Goal: Transaction & Acquisition: Purchase product/service

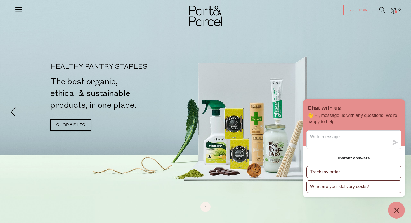
click at [358, 10] on span "Login" at bounding box center [361, 10] width 12 height 5
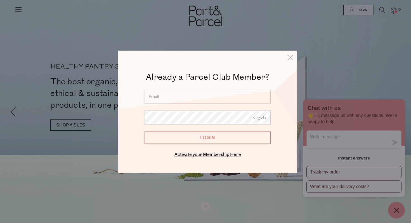
click at [228, 95] on input "email" at bounding box center [208, 97] width 126 height 14
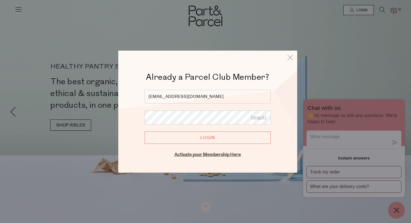
type input "[EMAIL_ADDRESS][DOMAIN_NAME]"
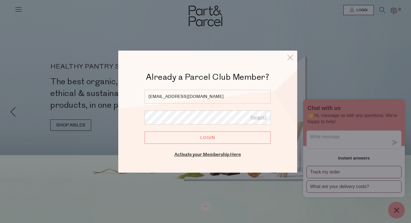
click at [202, 136] on input "Login" at bounding box center [208, 137] width 126 height 12
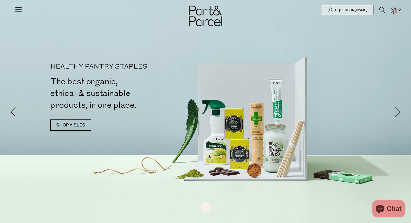
click at [392, 11] on img at bounding box center [394, 11] width 6 height 6
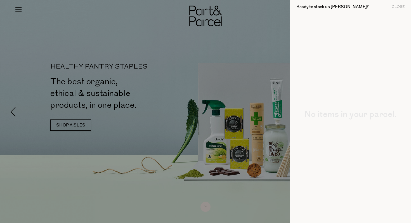
click at [274, 34] on div at bounding box center [205, 111] width 411 height 223
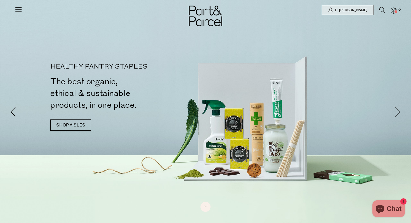
click at [380, 11] on icon at bounding box center [383, 10] width 6 height 6
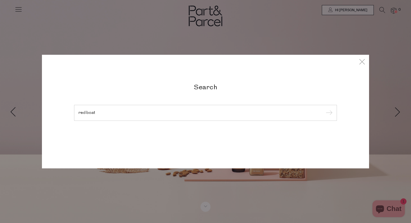
type input "red boat"
click at [324, 109] on input "submit" at bounding box center [328, 113] width 8 height 8
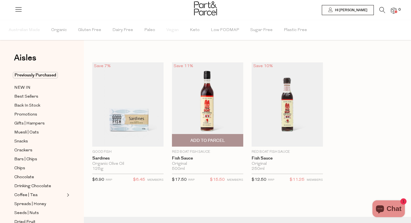
click at [228, 123] on img at bounding box center [207, 104] width 71 height 84
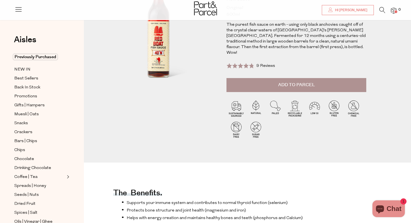
scroll to position [70, 0]
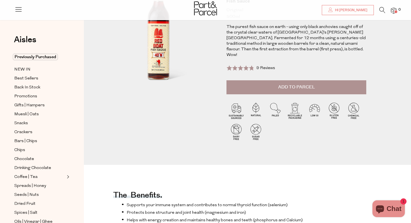
click at [298, 85] on button "Add to Parcel" at bounding box center [297, 87] width 140 height 14
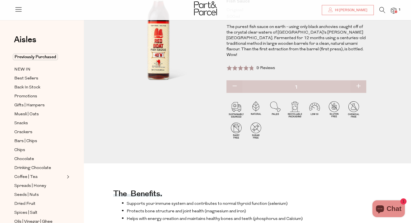
click at [359, 80] on button "button" at bounding box center [358, 86] width 16 height 12
type input "2"
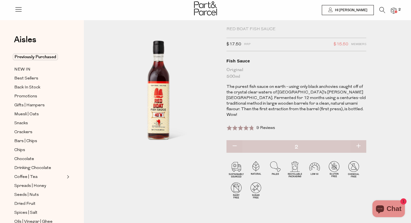
scroll to position [0, 0]
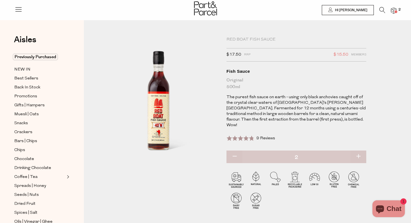
click at [359, 150] on button "button" at bounding box center [358, 156] width 16 height 12
type input "3"
click at [359, 150] on button "button" at bounding box center [358, 156] width 16 height 12
type input "4"
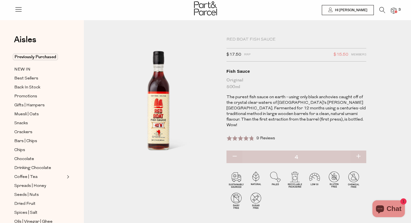
type input "4"
click at [359, 150] on button "button" at bounding box center [358, 156] width 16 height 12
type input "5"
click at [359, 151] on button "button" at bounding box center [358, 156] width 16 height 12
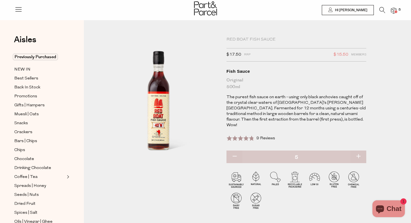
type input "6"
click at [394, 10] on img at bounding box center [394, 11] width 6 height 6
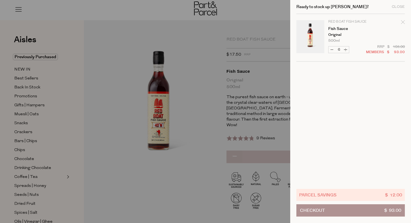
click at [213, 160] on div at bounding box center [205, 111] width 411 height 223
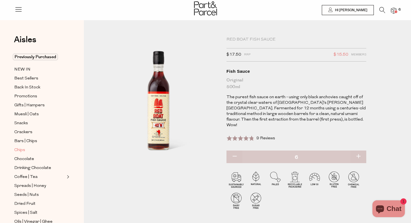
click at [22, 150] on span "Chips" at bounding box center [19, 150] width 11 height 7
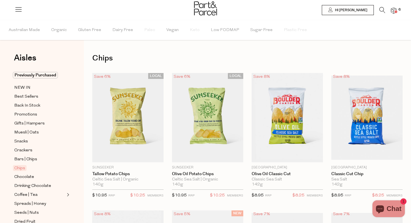
click at [380, 208] on icon "Chat window" at bounding box center [379, 208] width 13 height 13
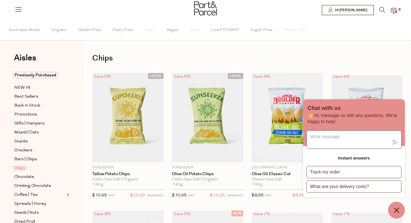
click at [353, 140] on textarea "Message us" at bounding box center [348, 140] width 82 height 18
type textarea "Hi, I try to set as pick up but it said no store available to pick up"
click at [396, 143] on icon "submit" at bounding box center [395, 143] width 6 height 6
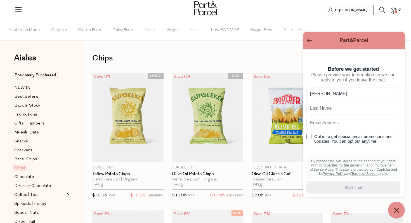
type input "Huong"
click at [345, 110] on input "text" at bounding box center [354, 108] width 94 height 12
type input "Vu"
click at [331, 125] on input "text" at bounding box center [354, 123] width 94 height 12
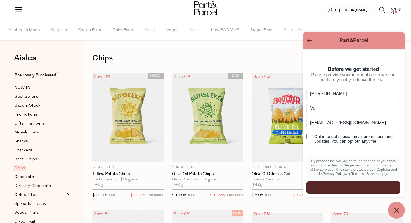
type input "huongaivu@gmail.com"
click at [345, 188] on div "Start chat" at bounding box center [353, 187] width 87 height 6
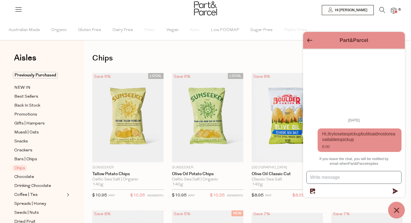
click at [340, 183] on textarea "Message us" at bounding box center [354, 177] width 95 height 12
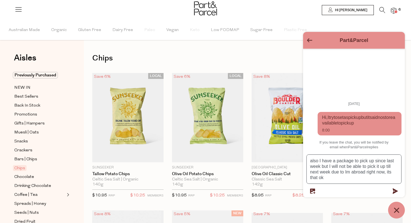
type textarea "also I have a package to pick up since last week but I will not be able to pick…"
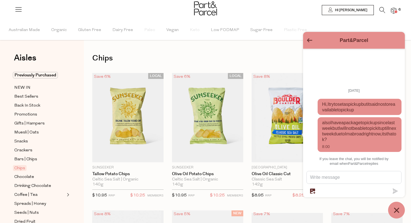
click at [393, 10] on img at bounding box center [394, 11] width 6 height 6
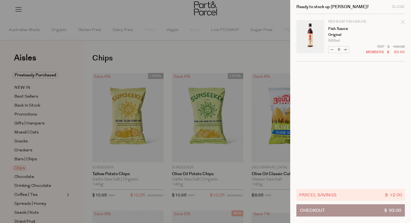
click at [264, 53] on div at bounding box center [205, 111] width 411 height 223
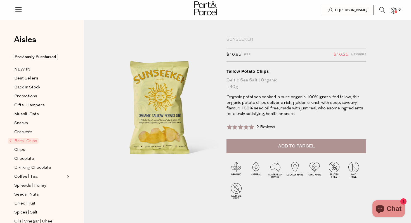
click at [310, 147] on span "Add to Parcel" at bounding box center [296, 146] width 37 height 6
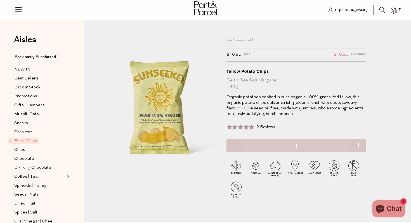
click at [357, 143] on button "button" at bounding box center [358, 145] width 16 height 12
type input "2"
click at [31, 159] on span "Chocolate" at bounding box center [24, 159] width 20 height 7
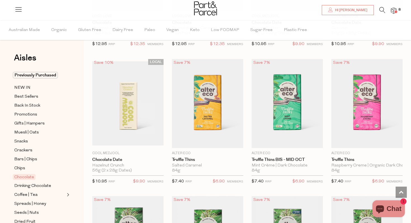
scroll to position [420, 0]
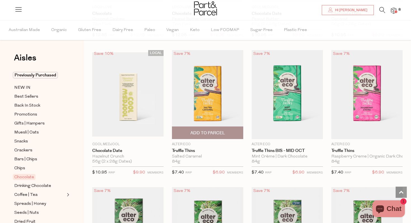
click at [215, 132] on span "Add To Parcel" at bounding box center [207, 133] width 35 height 6
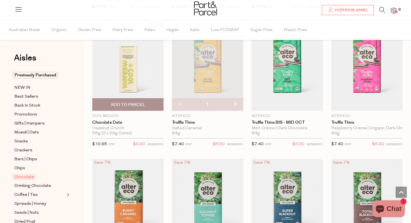
scroll to position [450, 0]
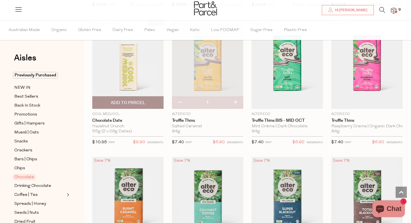
click at [123, 67] on img at bounding box center [127, 64] width 71 height 84
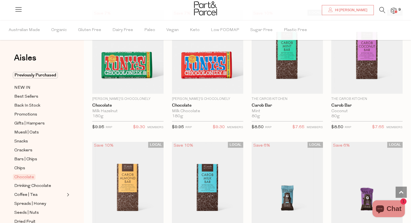
scroll to position [1402, 0]
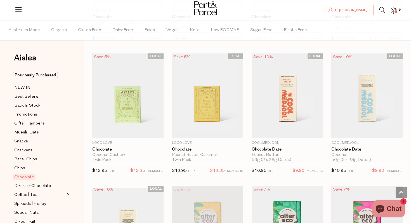
scroll to position [222, 0]
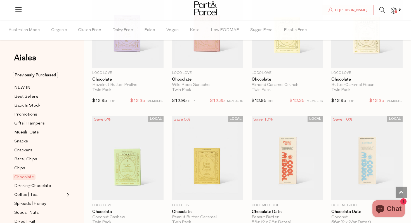
click at [395, 10] on span at bounding box center [396, 11] width 3 height 3
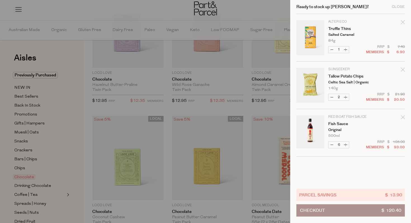
click at [348, 214] on button "Checkout $ 120.40" at bounding box center [350, 210] width 109 height 12
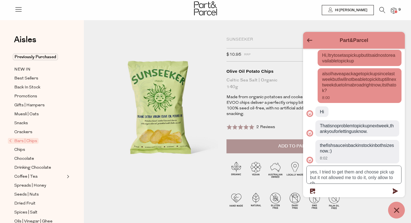
scroll to position [39, 0]
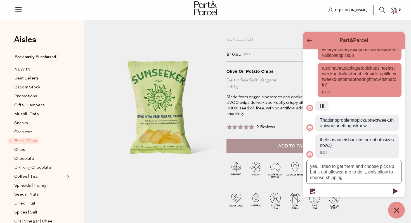
type textarea "yes, I tried to get them and choose pick up but it not allowed me to do it, onl…"
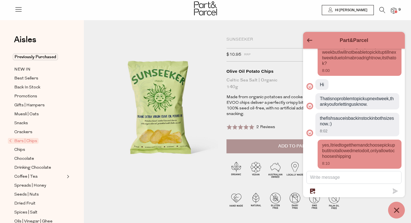
click at [394, 11] on img at bounding box center [394, 11] width 6 height 6
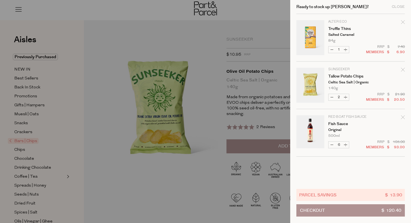
click at [328, 212] on button "Checkout $ 120.40" at bounding box center [350, 210] width 109 height 12
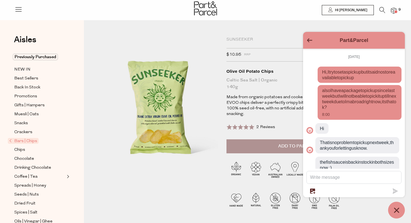
scroll to position [66, 0]
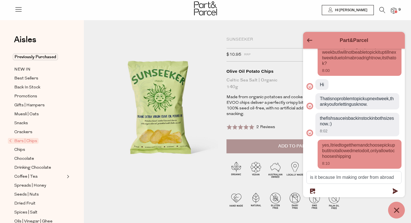
type textarea "is it because Im making order from abroad?"
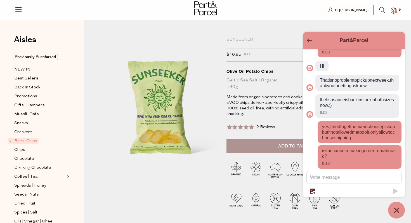
scroll to position [85, 0]
click at [393, 12] on img at bounding box center [394, 11] width 6 height 6
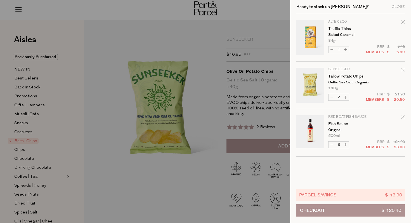
scroll to position [151, 0]
click at [261, 38] on div at bounding box center [205, 111] width 411 height 223
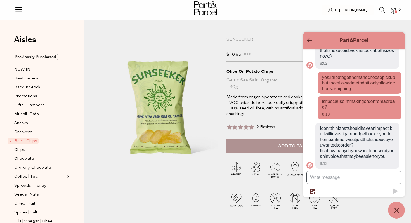
click at [329, 180] on textarea "Message us" at bounding box center [354, 177] width 95 height 12
click at [393, 12] on img at bounding box center [394, 11] width 6 height 6
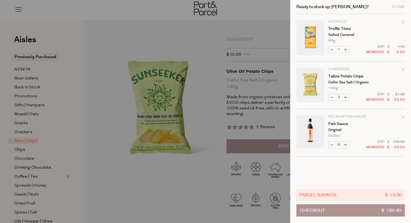
click at [205, 67] on div at bounding box center [205, 111] width 411 height 223
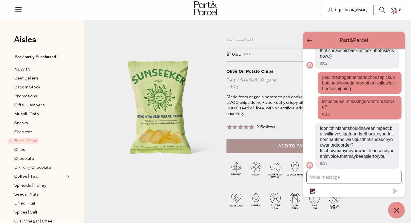
click at [314, 177] on textarea "Message us" at bounding box center [354, 177] width 95 height 12
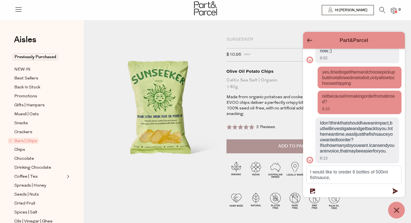
click at [393, 13] on img at bounding box center [394, 11] width 6 height 6
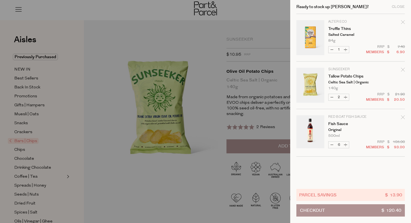
click at [225, 98] on div at bounding box center [205, 111] width 411 height 223
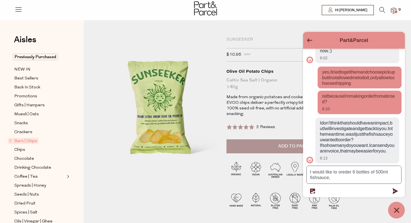
click at [338, 178] on textarea "I would like to oreder 6 bottles of 500ml fishsauce," at bounding box center [354, 175] width 95 height 18
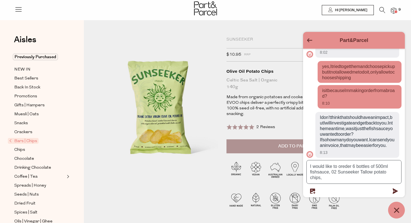
click at [338, 173] on textarea "I would like to oreder 6 bottles of 500ml fishsauce, 02 Sunseeker Tallow potato…" at bounding box center [354, 171] width 95 height 23
click at [342, 179] on textarea "I would like to oreder 6 bottles of 500ml fishsauce, 02 bags of Sunseeker Tallo…" at bounding box center [354, 171] width 95 height 23
click at [394, 13] on img at bounding box center [394, 11] width 6 height 6
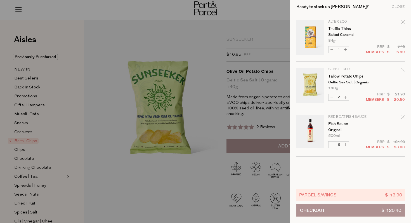
click at [275, 47] on div at bounding box center [205, 111] width 411 height 223
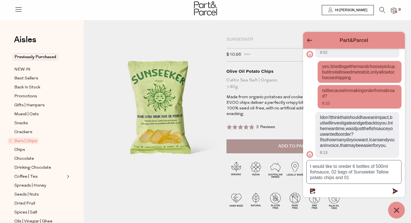
click at [354, 179] on textarea "I would like to oreder 6 bottles of 500ml fishsauce, 02 bags of Sunseeker Tallo…" at bounding box center [354, 171] width 95 height 23
click at [396, 10] on img at bounding box center [394, 11] width 6 height 6
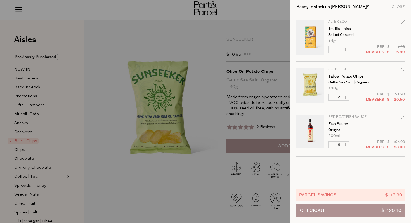
click at [245, 30] on div at bounding box center [205, 111] width 411 height 223
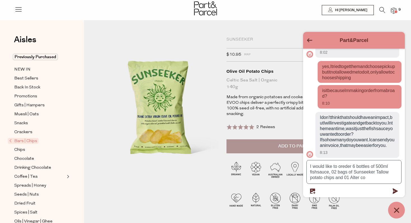
click at [371, 177] on textarea "I would like to oreder 6 bottles of 500ml fishsauce, 02 bags of Sunseeker Tallo…" at bounding box center [354, 171] width 95 height 23
click at [394, 13] on img at bounding box center [394, 11] width 6 height 6
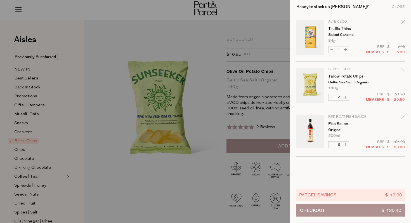
click at [281, 39] on div at bounding box center [205, 111] width 411 height 223
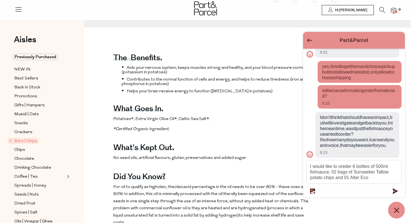
scroll to position [217, 0]
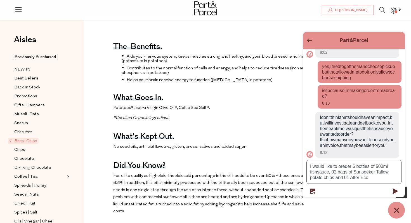
click at [374, 180] on textarea "I would like to oreder 6 bottles of 500ml fishsauce, 02 bags of Sunseeker Tallo…" at bounding box center [354, 171] width 95 height 23
click at [396, 11] on span at bounding box center [396, 11] width 3 height 3
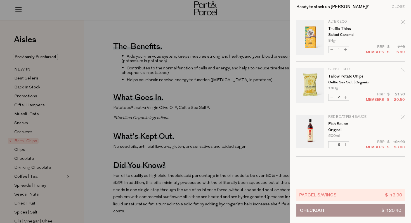
click at [268, 103] on div at bounding box center [205, 111] width 411 height 223
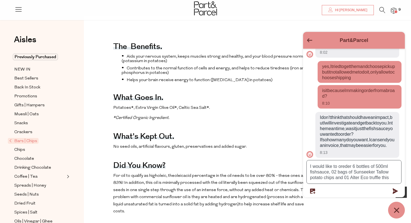
click at [394, 179] on textarea "I would like to oreder 6 bottles of 500ml fishsauce, 02 bags of Sunseeker Tallo…" at bounding box center [354, 171] width 95 height 23
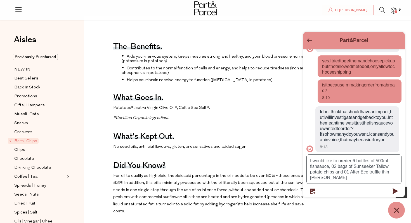
scroll to position [167, 0]
type textarea "I would like to oreder 6 bottles of 500ml fishsauce, 02 bags of Sunseeker Tallo…"
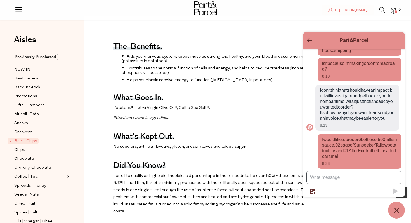
scroll to position [200, 0]
type textarea "thank you"
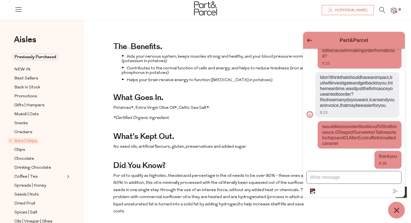
scroll to position [213, 0]
click at [259, 112] on div "The benefits. Aids your nervous system, keeps muscles strong and healthy, and y…" at bounding box center [210, 196] width 195 height 329
